Goal: Task Accomplishment & Management: Use online tool/utility

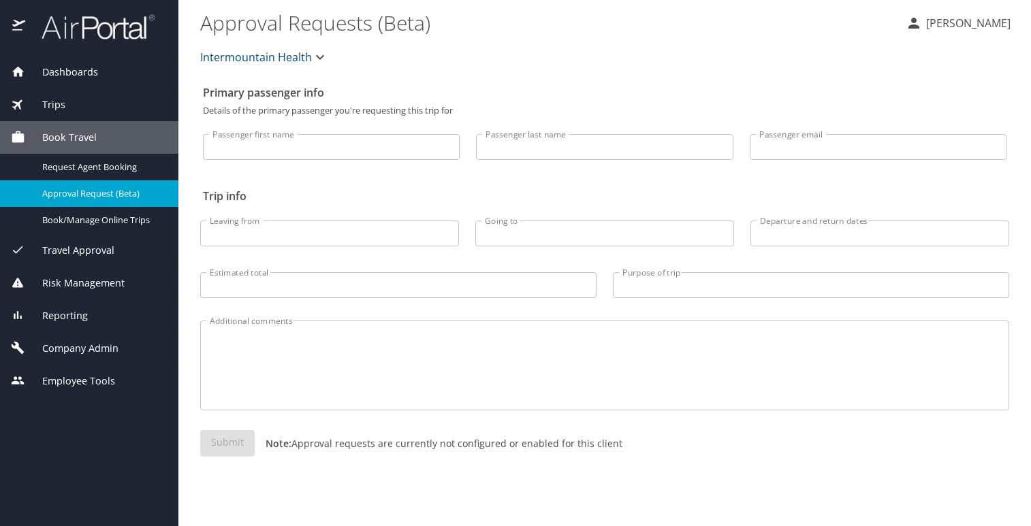
click at [65, 314] on span "Reporting" at bounding box center [56, 315] width 63 height 15
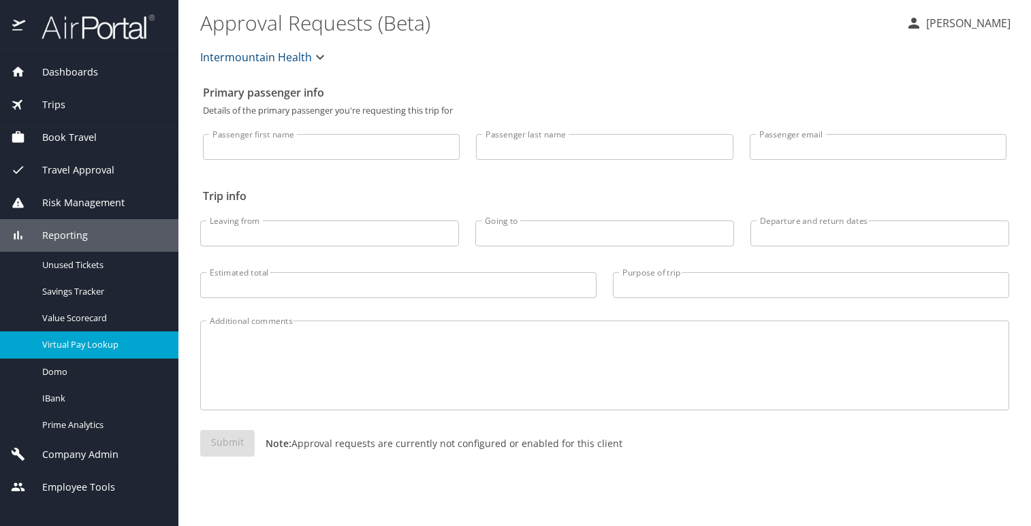
click at [65, 342] on span "Virtual Pay Lookup" at bounding box center [102, 344] width 120 height 13
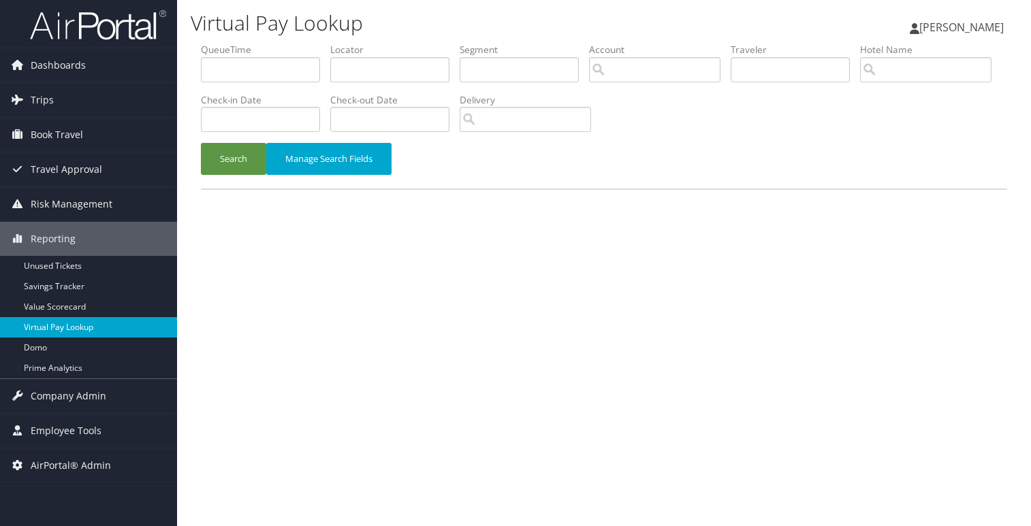
click at [52, 323] on link "Virtual Pay Lookup" at bounding box center [88, 327] width 177 height 20
click at [363, 63] on input "text" at bounding box center [389, 69] width 119 height 25
type input "D81M3H"
click at [227, 161] on button "Search" at bounding box center [233, 159] width 65 height 32
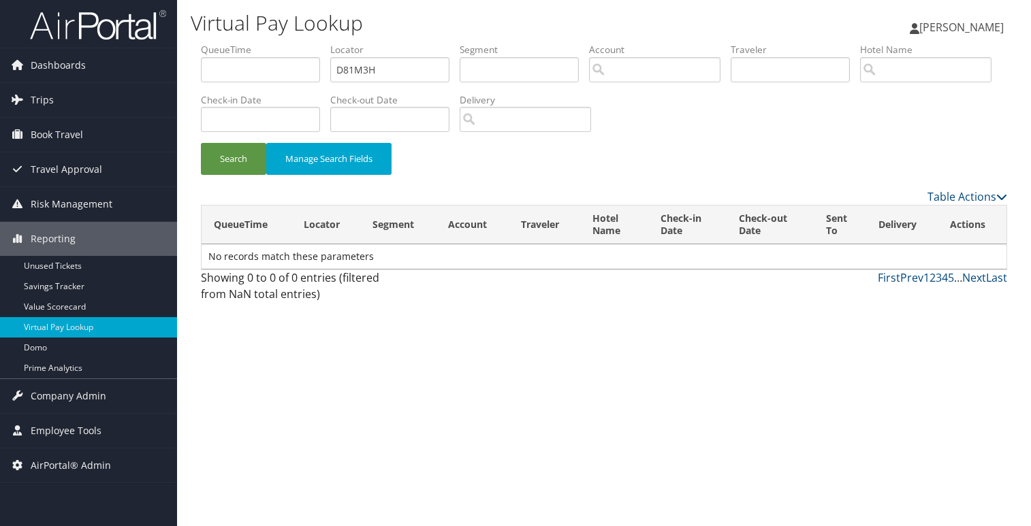
click at [225, 498] on div "Virtual Pay Lookup [PERSON_NAME] [PERSON_NAME] My Settings Travel Agency Contac…" at bounding box center [604, 263] width 854 height 526
click at [278, 461] on div "Virtual Pay Lookup [PERSON_NAME] [PERSON_NAME] My Settings Travel Agency Contac…" at bounding box center [604, 263] width 854 height 526
